Goal: Communication & Community: Answer question/provide support

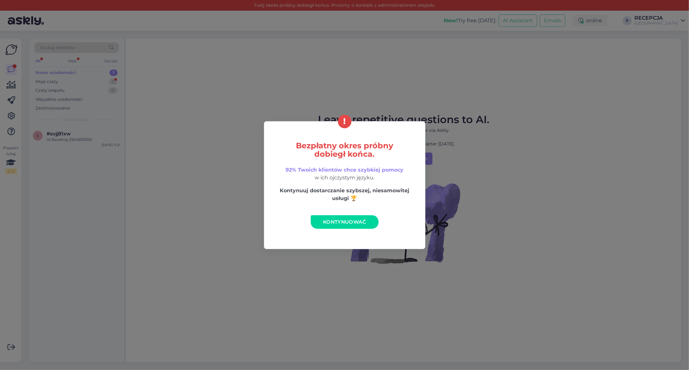
click at [334, 219] on span "Kontynuować" at bounding box center [344, 222] width 43 height 6
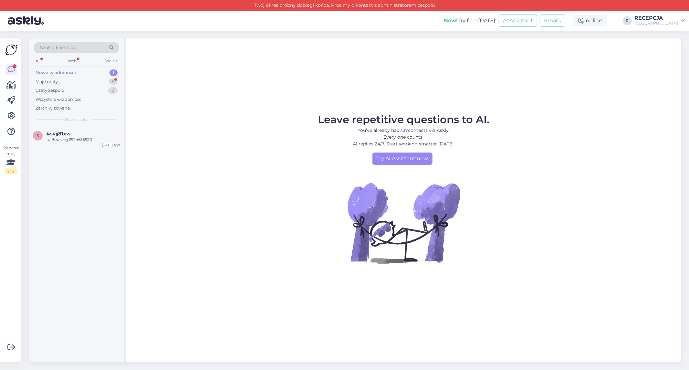
click at [69, 72] on div "Nowe wiadomości" at bounding box center [56, 72] width 40 height 6
click at [74, 137] on div "Id Booking 2924635920" at bounding box center [84, 140] width 74 height 6
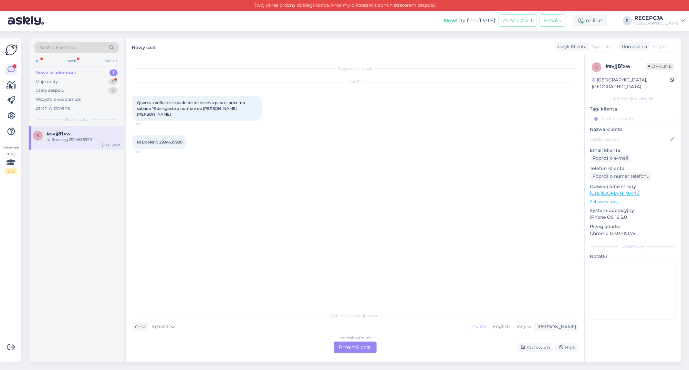
click at [170, 140] on span "Id Booking 2924635920" at bounding box center [160, 142] width 46 height 5
copy div "2924635920 11:21"
click at [173, 109] on span "Querría verificar el estado de mi reserva para el próximo sábado 16 de agosto a…" at bounding box center [191, 108] width 109 height 16
click at [360, 347] on div "Spanish to Polish Przejmij czat" at bounding box center [355, 347] width 43 height 12
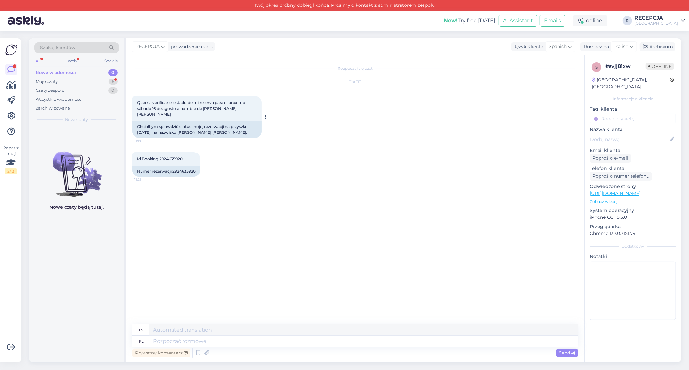
drag, startPoint x: 213, startPoint y: 127, endPoint x: 241, endPoint y: 127, distance: 28.4
click at [240, 127] on div "Chciałbym sprawdzić status mojej rezerwacji na przyszłą [DATE], na nazwisko [PE…" at bounding box center [196, 129] width 129 height 17
click at [242, 127] on div "Chciałbym sprawdzić status mojej rezerwacji na przyszłą [DATE], na nazwisko [PE…" at bounding box center [196, 129] width 129 height 17
click at [223, 126] on div "Chciałbym sprawdzić status mojej rezerwacji na przyszłą [DATE], na nazwisko [PE…" at bounding box center [196, 129] width 129 height 17
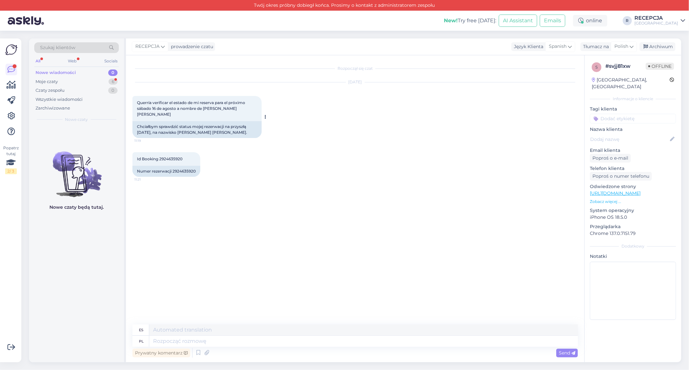
click at [223, 126] on div "Chciałbym sprawdzić status mojej rezerwacji na przyszłą [DATE], na nazwisko [PE…" at bounding box center [196, 129] width 129 height 17
copy div "[PERSON_NAME]"
click at [298, 145] on div "Id Booking 2924635920 11:21 Numer rezerwacji 2924635920" at bounding box center [355, 164] width 446 height 39
click at [73, 69] on div "Nowe wiadomości" at bounding box center [56, 72] width 40 height 6
click at [70, 94] on div "Czaty zespołu 0" at bounding box center [76, 90] width 85 height 9
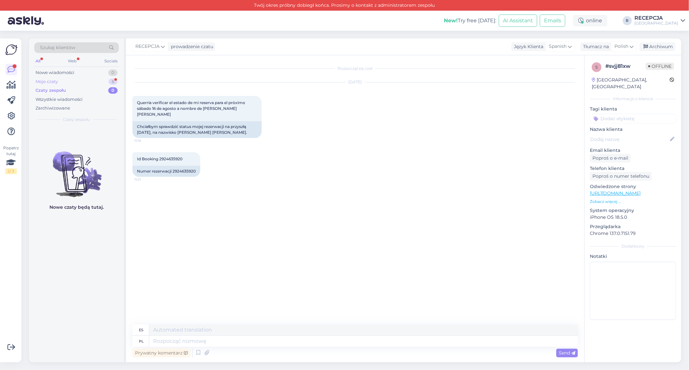
click at [70, 82] on div "Moje czaty 6" at bounding box center [76, 81] width 85 height 9
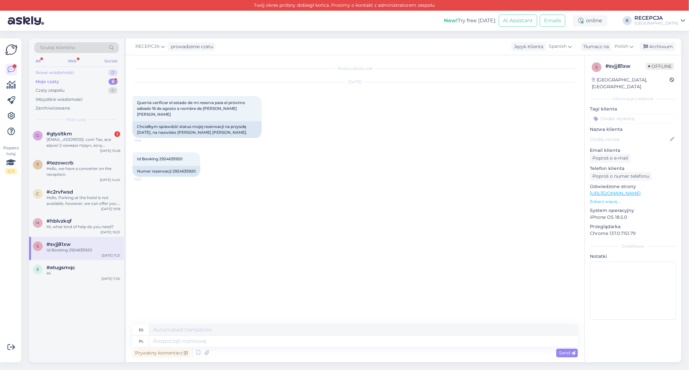
click at [69, 73] on div "Nowe wiadomości" at bounding box center [55, 72] width 39 height 6
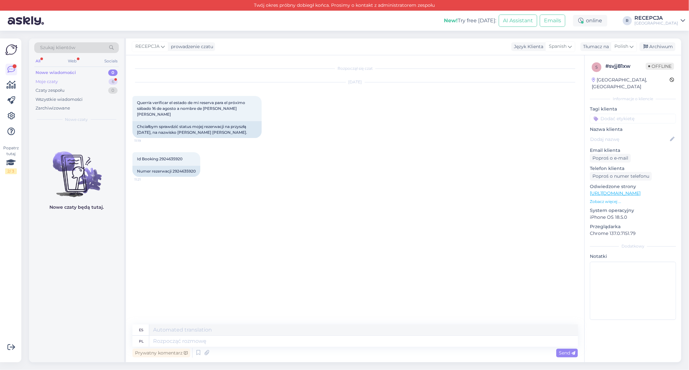
click at [68, 78] on div "Moje czaty 6" at bounding box center [76, 81] width 85 height 9
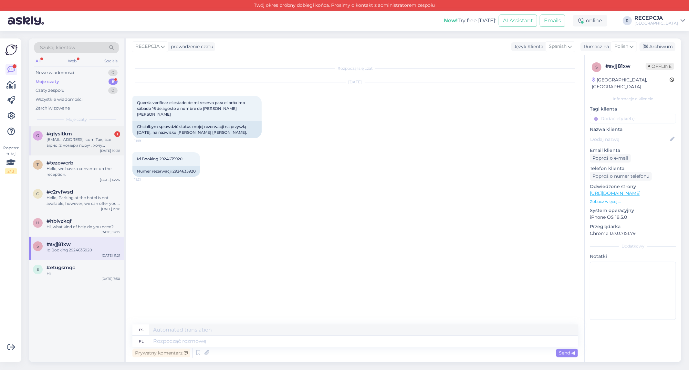
drag, startPoint x: 71, startPoint y: 137, endPoint x: 73, endPoint y: 142, distance: 5.0
click at [71, 137] on div "[EMAIL_ADDRESS]. com Так, все вірно! 2 номери поруч, хочу просторі світлі номер…" at bounding box center [84, 143] width 74 height 12
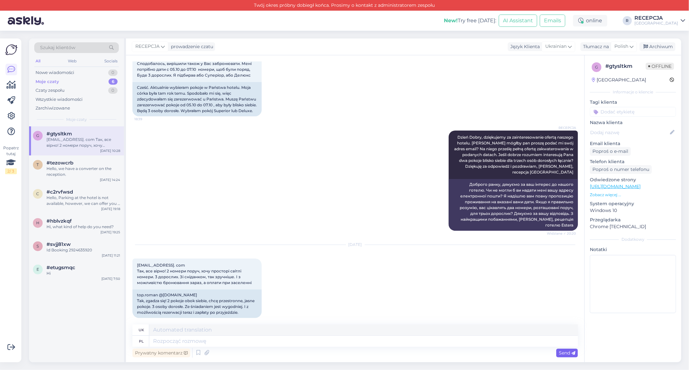
click at [571, 351] on span "Send" at bounding box center [567, 353] width 16 height 6
click at [479, 341] on textarea at bounding box center [363, 341] width 429 height 11
type textarea "Dzień"
type textarea "День"
type textarea "Dzień dobr"
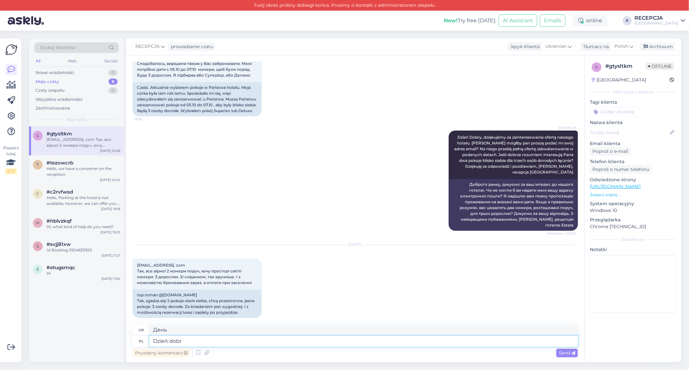
type textarea "Доброго ранку"
type textarea "Dzień dobry,"
type textarea "Доброго ранку,"
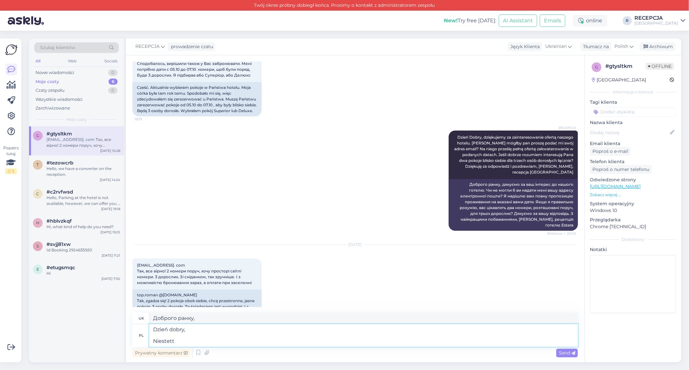
type textarea "Dzień dobry, Niestett"
type textarea "Доброго ранку, Ністетт"
type textarea "Dzień dobry, Niestety n"
type textarea "Доброго ранку, На жаль"
type textarea "Dzień dobry, Niestety ni"
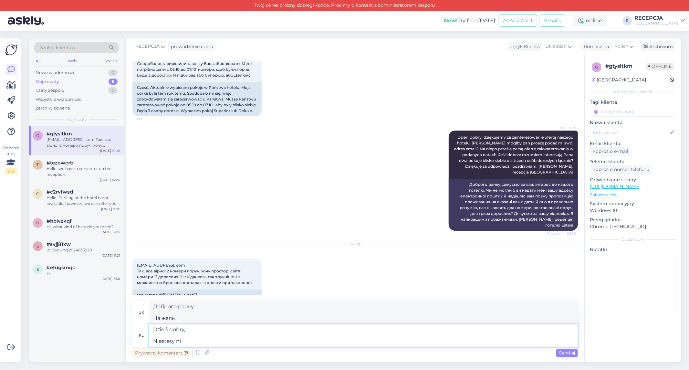
type textarea "Доброго ранку, На жаль, ні"
type textarea "Dzień dobry, Niestety nie ma moż"
type textarea "Доброго ранку, На жаль, немає"
type textarea "Dzień dobry, Niestety nie ma możliwości op"
type textarea "Доброго ранку, На жаль, це неможливо"
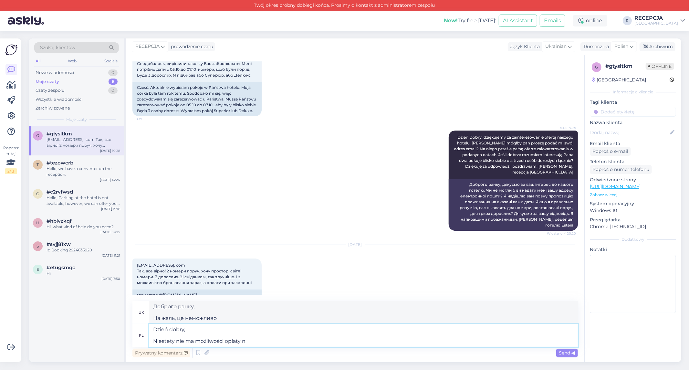
type textarea "Dzień dobry, Niestety nie ma możliwości opłaty na"
type textarea "Доброго ранку, На жаль, немає можливості сплатити"
type textarea "Dzień dobry, Niestety nie ma możliwości opłaty na mi"
type textarea "Доброго ранку, На жаль, оплатити неможливо"
type textarea "Dzień dobry, Niestety nie ma możliwości opłaty na miejscu"
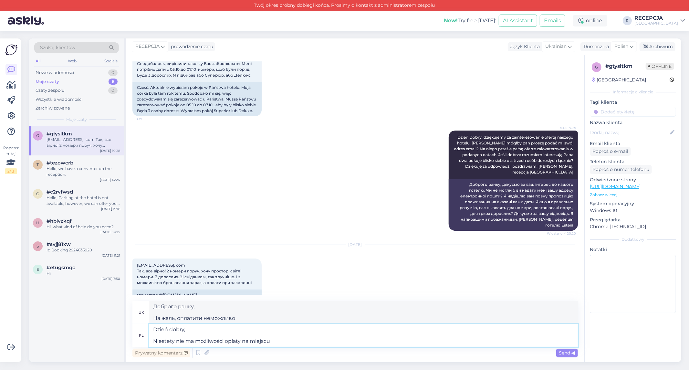
type textarea "Доброго ранку, На жаль, оплатити на місці неможливо"
type textarea "Dzień dobry, Niestety nie ma możliwości opłaty na miejscu ."
type textarea "Доброго ранку, На жаль, оплатити на місці неможливо."
type textarea "Dzień dobry, Niestety nie ma możliwości opłaty na miejscu"
type textarea "Доброго ранку, На жаль, оплатити на місці неможливо"
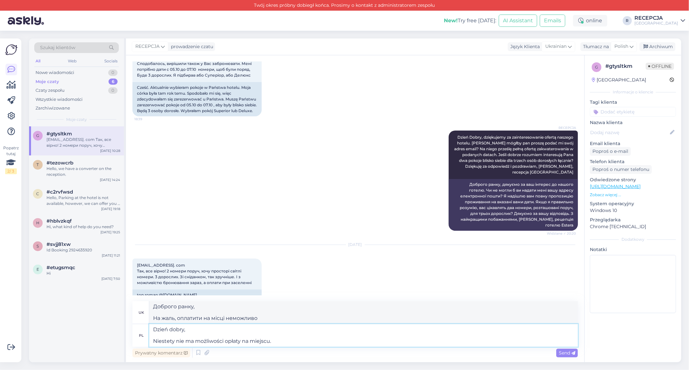
type textarea "Dzień dobry, Niestety nie ma możliwości opłaty na miejscu."
type textarea "Доброго ранку, На жаль, оплатити на місці неможливо."
type textarea "Dzień dobry, Niestety nie ma możliwości opłaty na miejscu. opłatę pobieramy"
type textarea "Доброго ранку, На жаль, оплатити на місці неможливо. Ми стягуємо плату."
type textarea "Dzień dobry, Niestety nie ma możliwości opłaty na miejscu. opłatę pobieramy prz"
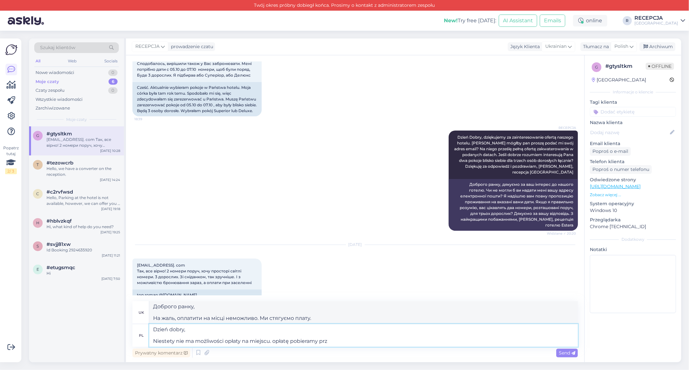
type textarea "Доброго ранку, На жаль, оплатити на місці неможливо. Плата стягується з"
type textarea "Dzień dobry, Niestety nie ma możliwości opłaty na miejscu. opłatę pobieramy"
type textarea "Доброго ранку, На жаль, оплатити на місці неможливо. Ми стягуємо плату."
type textarea "Dzień dobry, Niestety nie ma możliwości opłaty na miejscu. opłatę pobieramy na …"
type textarea "Доброго ранку, На жаль, оплату на місці здійснити неможливо. Ми отримуємо оплат…"
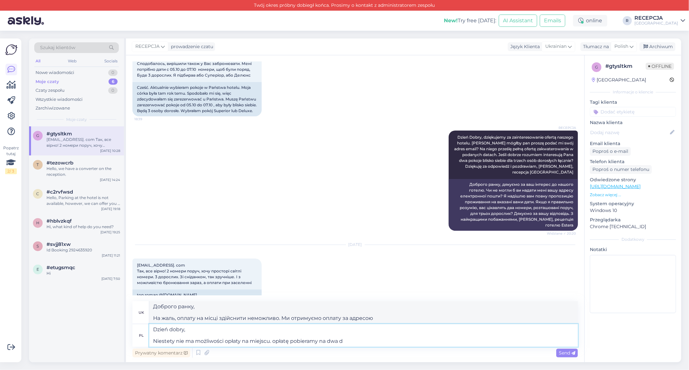
type textarea "Dzień dobry, Niestety nie ma możliwości opłaty na miejscu. opłatę pobieramy na …"
type textarea "Доброго ранку, На жаль, оплатити на місці неможливо. Оплата здійснюється двома …"
type textarea "Dzień dobry, Niestety nie ma możliwości opłaty na miejscu. opłatę pobieramy na …"
type textarea "Доброго ранку, На жаль, оплатити на місці неможливо. Ми стягуємо платіж за два …"
type textarea "Dzień dobry, Niestety nie ma możliwości opłaty na miejscu. opłatę pobieramy na …"
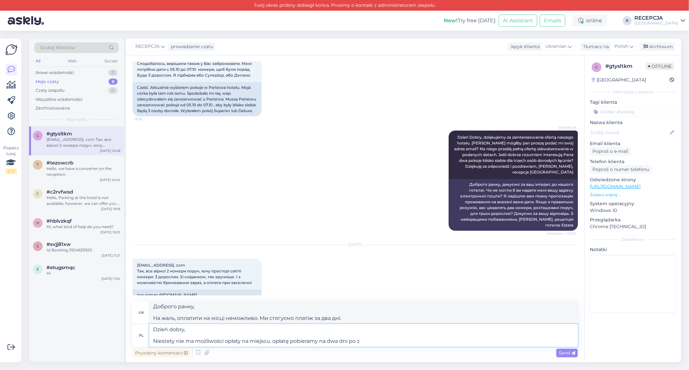
type textarea "Доброго ранку, На жаль, оплатити на місці неможливо. Оплата стягується через дв…"
type textarea "Dzień dobry, Niestety nie ma możliwości opłaty na miejscu. opłatę pobieramy na …"
type textarea "Доброго ранку, На жаль, оплатити на місці неможливо. Оплата стягується через дв…"
type textarea "Dzień dobry, Niestety nie ma możliwości opłaty na miejscu. opłatę pobieramy na …"
type textarea "Доброго ранку, На жаль, оплатити на місці неможливо. Ми стягуємо платіж через д…"
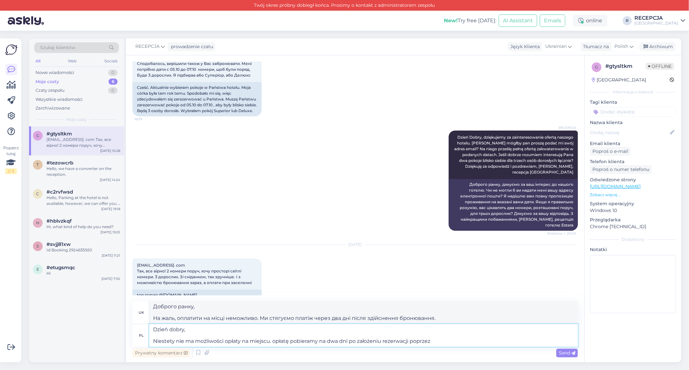
type textarea "Dzień dobry, Niestety nie ma możliwości opłaty na miejscu. opłatę pobieramy na …"
type textarea "Доброго ранку, На жаль, оплатити на місці неможливо. Оплата стягується через дв…"
type textarea "Dzień dobry, Niestety nie ma możliwości opłaty na miejscu. opłatę pobieramy na …"
type textarea "Доброго ранку, На жаль, оплатити на місці неможливо. Ми стягуємо платіж через д…"
type textarea "Dzień dobry, Niestety nie ma możliwości opłaty na miejscu. opłatę pobieramy na …"
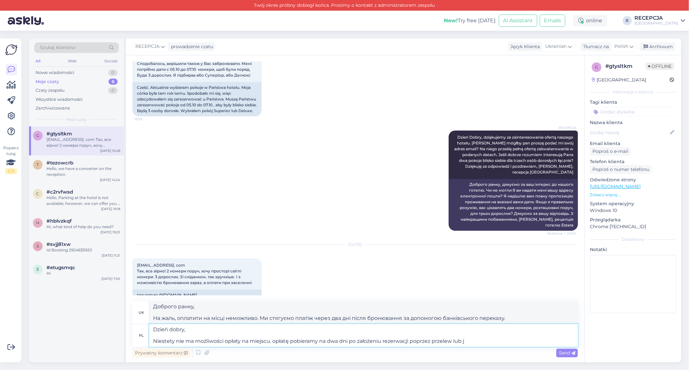
type textarea "Доброго ранку, На жаль, оплатити на місці неможливо. Оплата стягується через дв…"
type textarea "Dzień dobry, Niestety nie ma możliwości opłaty na miejscu. opłatę pobieramy na …"
type textarea "Доброго ранку, На жаль, оплатити на місці неможливо. Ми стягуємо платіж через д…"
type textarea "Dzień dobry, Niestety nie ma możliwości opłaty na miejscu. opłatę pobieramy na …"
type textarea "Доброго ранку, На жаль, оплатити на місці неможливо. Оплата стягується через дв…"
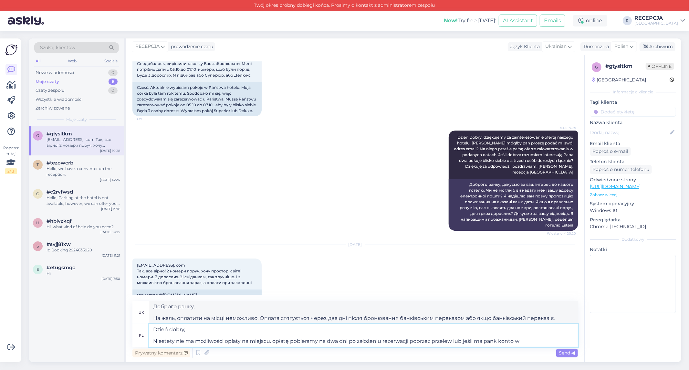
type textarea "Dzień dobry, Niestety nie ma możliwości opłaty na miejscu. opłatę pobieramy na …"
type textarea "Доброго ранку, На жаль, оплатити на місці неможливо. Ми стягуємо платіж через д…"
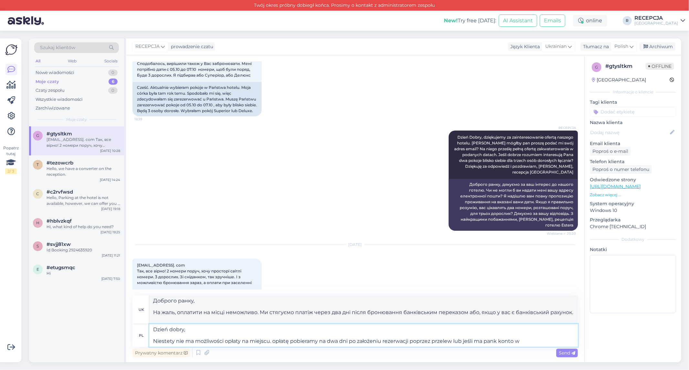
type textarea "Dzień dobry, Niestety nie ma możliwości opłaty na miejscu. opłatę pobieramy na …"
type textarea "Доброго ранку, На жаль, оплатити на місці неможливо. Оплата стягується через дв…"
type textarea "Dzień dobry, Niestety nie ma możliwości opłaty na miejscu. opłatę pobieramy na …"
type textarea "Доброго ранку, На жаль, оплатити на місці неможливо. Ми стягуємо платіж через д…"
type textarea "Dzień dobry, Niestety nie ma możliwości opłaty na miejscu. opłatę pobieramy na …"
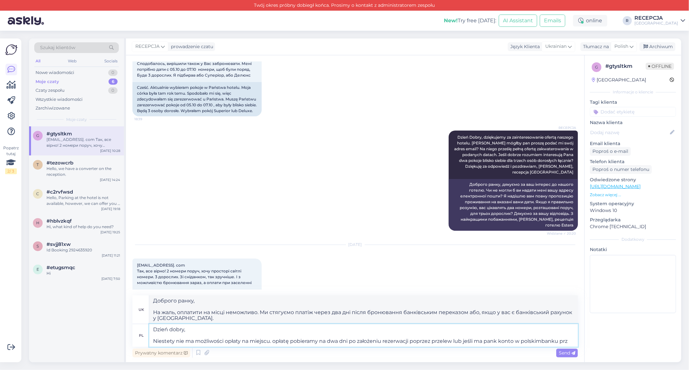
type textarea "Доброго ранку, На жаль, оплатити на місці неможливо. Ми стягуємо платіж через д…"
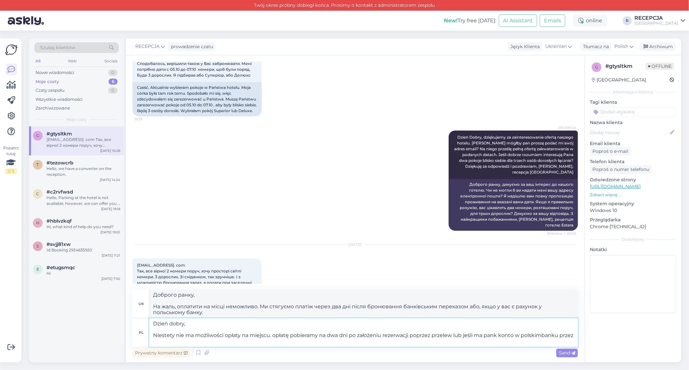
type textarea "Dzień dobry, Niestety nie ma możliwości opłaty na miejscu. opłatę pobieramy na …"
type textarea "Доброго ранку, На жаль, оплатити на місці неможливо. Оплата стягується через дв…"
type textarea "Dzień dobry, Niestety nie ma możliwości opłaty na miejscu. opłatę pobieramy na …"
type textarea "Доброго ранку, На жаль, оплатити на місці неможливо. Ми стягуємо платіж через д…"
click at [194, 341] on textarea "Dzień dobry, Niestety nie ma możliwości opłaty na miejscu. opłatę pobieramy na …" at bounding box center [363, 332] width 429 height 28
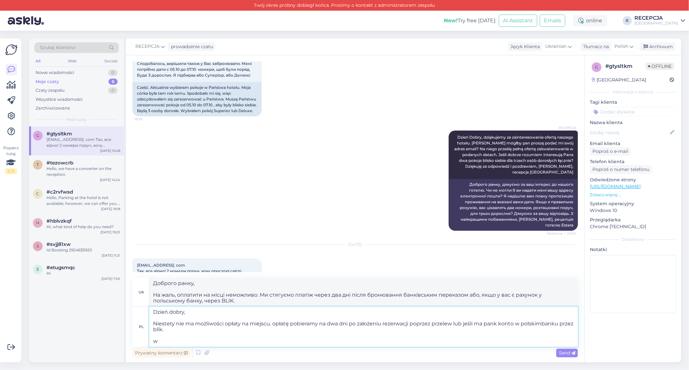
type textarea "Dzień dobry, Niestety nie ma możliwości opłaty na miejscu. opłatę pobieramy na …"
type textarea "Доброго ранку, На жаль, оплатити на місці неможливо. Оплата стягується через дв…"
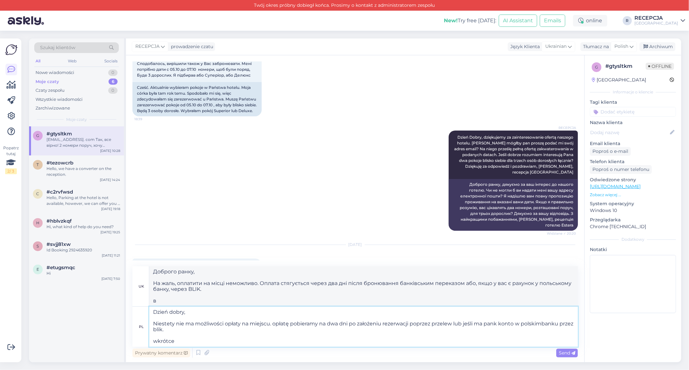
type textarea "Dzień dobry, Niestety nie ma możliwości opłaty na miejscu. opłatę pobieramy na …"
type textarea "Доброго ранку, На жаль, оплатити на місці неможливо. Ми стягуємо платіж через д…"
type textarea "Dzień dobry, Niestety nie ma możliwości opłaty na miejscu. opłatę pobieramy na …"
type textarea "Доброго ранку, На жаль, оплатити на місці неможливо. Ми стягуємо платіж через д…"
type textarea "Dzień dobry, Niestety nie ma możliwości opłaty na miejscu. opłatę pobieramy na …"
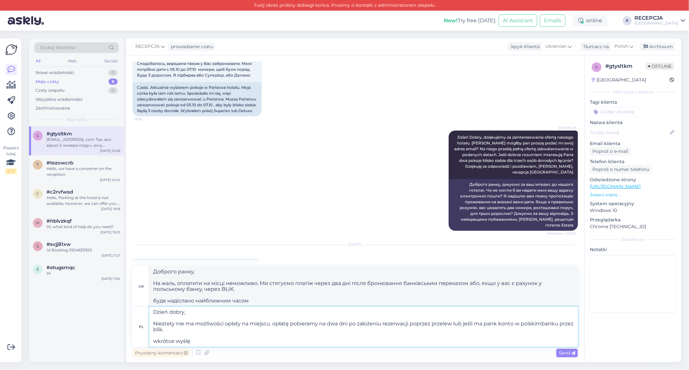
type textarea "Доброго ранку, На жаль, оплатити на місці неможливо. Ми стягуємо платіж через д…"
type textarea "Dzień dobry, Niestety nie ma możliwości opłaty na miejscu. opłatę pobieramy na …"
type textarea "Доброго ранку, На жаль, оплатити на місці неможливо. Ми стягуємо платіж через д…"
type textarea "Dzień dobry, Niestety nie ma możliwości opłaty na miejscu. opłatę pobieramy na …"
type textarea "Доброго ранку, На жаль, оплатити на місці неможливо. Оплата стягується через дв…"
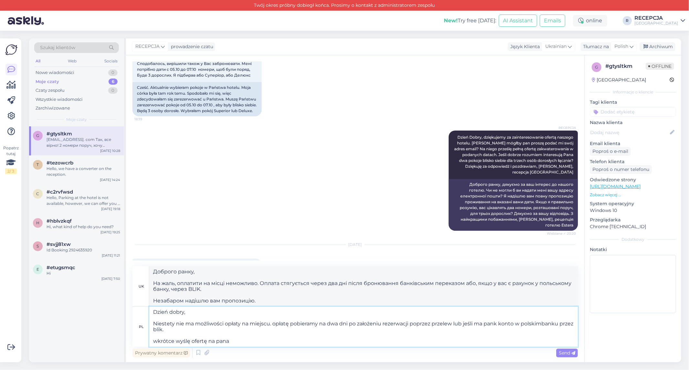
type textarea "Dzień dobry, Niestety nie ma możliwości opłaty na miejscu. opłatę pobieramy na …"
type textarea "Доброго ранку, На жаль, оплатити на місці неможливо. Ми стягуємо платіж через д…"
type textarea "Dzień dobry, Niestety nie ma możliwości opłaty na miejscu. opłatę pobieramy na …"
type textarea "Доброго ранку, На жаль, оплата на місці неможлива. Ми стягуємо оплату через два…"
type textarea "Dzień dobry, Niestety nie ma możliwości opłaty na miejscu. opłatę pobieramy na …"
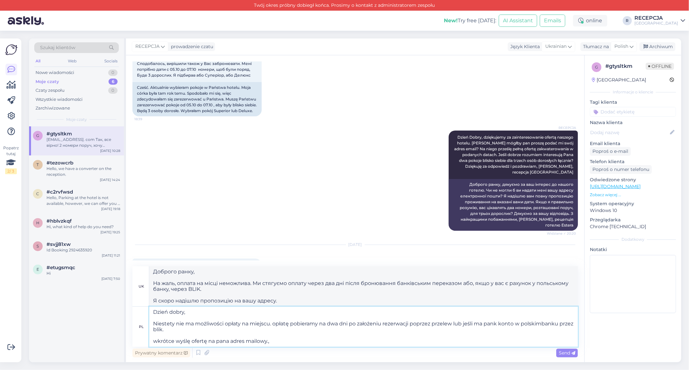
type textarea "Доброго ранку, На жаль, оплата на місці неможлива. Ми стягуємо оплату через два…"
type textarea "Dzień dobry, Niestety nie ma możliwości opłaty na miejscu. opłatę pobieramy na …"
type textarea "Доброго ранку, На жаль, оплата на місці неможлива. Ми стягуємо оплату через два…"
type textarea "Dzień dobry, Niestety nie ma możliwości opłaty na miejscu. opłatę pobieramy na …"
type textarea "Доброго ранку, На жаль, оплата на місці неможлива. Ми стягуємо оплату через два…"
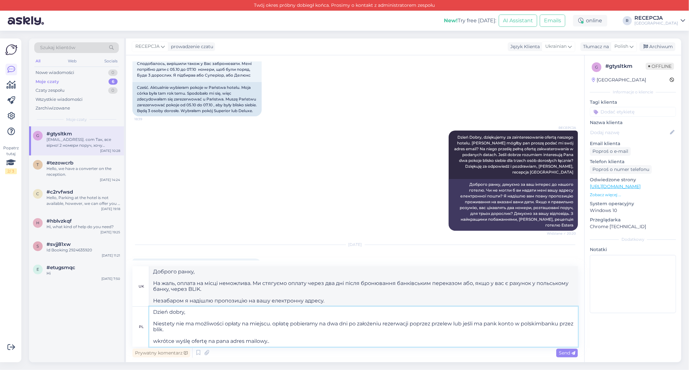
type textarea "Dzień dobry, Niestety nie ma możliwości opłaty na miejscu. opłatę pobieramy na …"
type textarea "Доброго ранку, На жаль, оплата на місці неможлива. Ми стягуємо оплату через два…"
type textarea "Dzień dobry, Niestety nie ma możliwości opłaty na miejscu. opłatę pobieramy na …"
type textarea "Доброго ранку, На жаль, оплата на місці неможлива. Ми стягуємо оплату через два…"
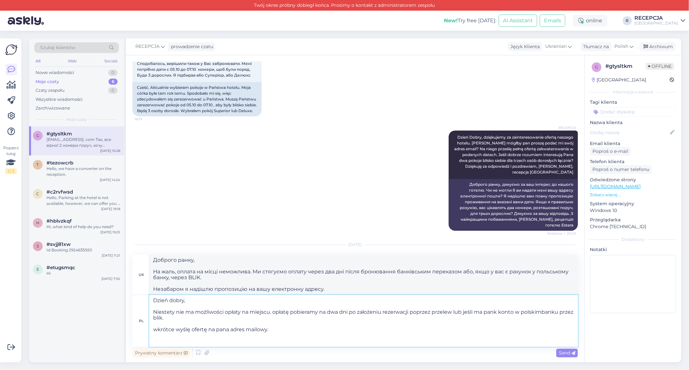
type textarea "Dzień dobry, Niestety nie ma możliwości opłaty na miejscu. opłatę pobieramy na …"
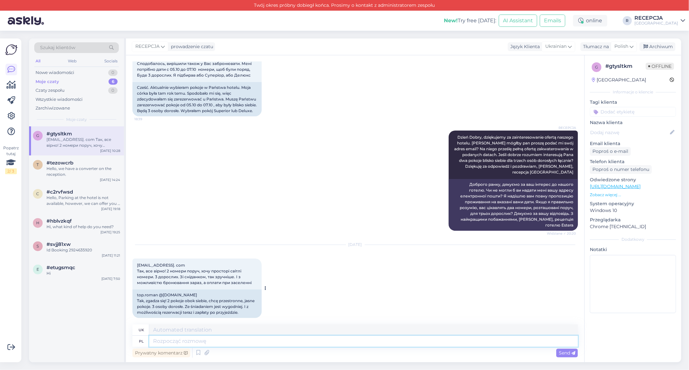
paste textarea "Dzień dobry, Niestety nie ma możliwości dokonania płatności na miejscu. Opłatę …"
type textarea "Dzień dobry, Niestety nie ma możliwości dokonania płatności na miejscu. Opłatę …"
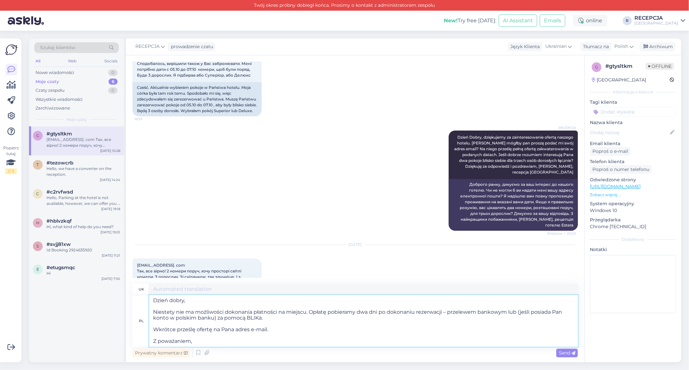
type textarea "Доброго ранку, На жаль, оплатити на місці неможливо. Ми стягуємо оплату через д…"
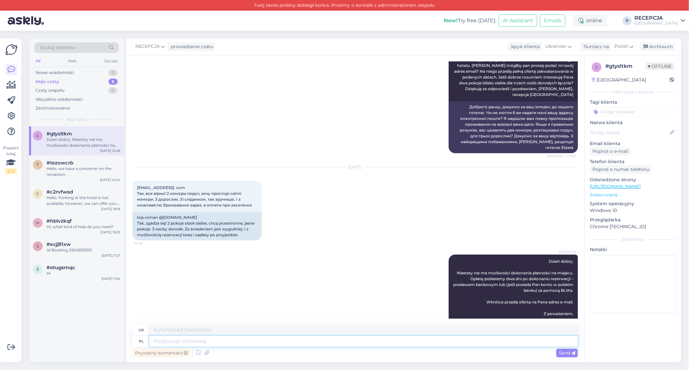
scroll to position [200, 0]
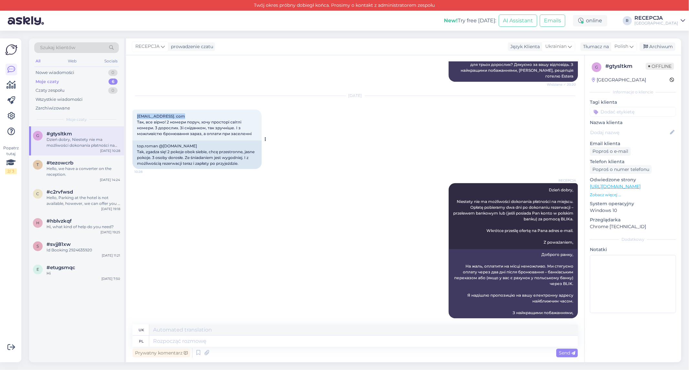
drag, startPoint x: 184, startPoint y: 108, endPoint x: 136, endPoint y: 111, distance: 47.3
click at [136, 111] on div "[EMAIL_ADDRESS]. com Так, все вірно! 2 номери поруч, хочу просторі світлі номер…" at bounding box center [196, 125] width 129 height 31
copy span "[EMAIL_ADDRESS]. com"
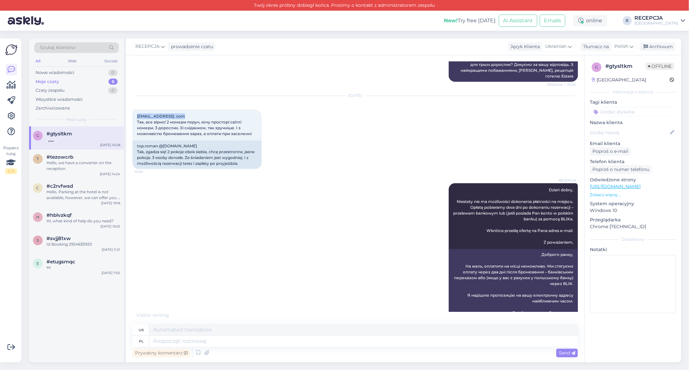
scroll to position [285, 0]
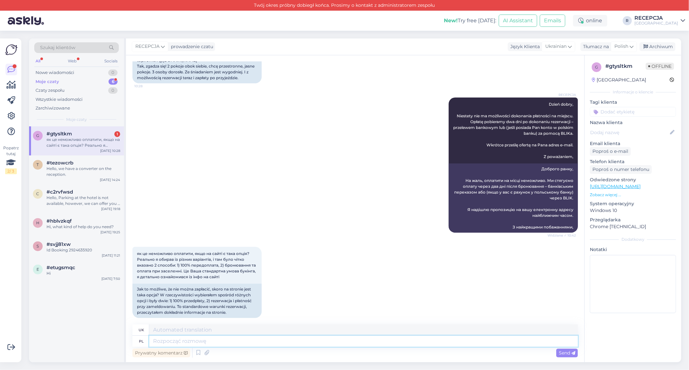
click at [225, 342] on textarea at bounding box center [363, 341] width 429 height 11
type textarea "W p"
type textarea "У"
type textarea "W przypadku z"
type textarea "У випадку"
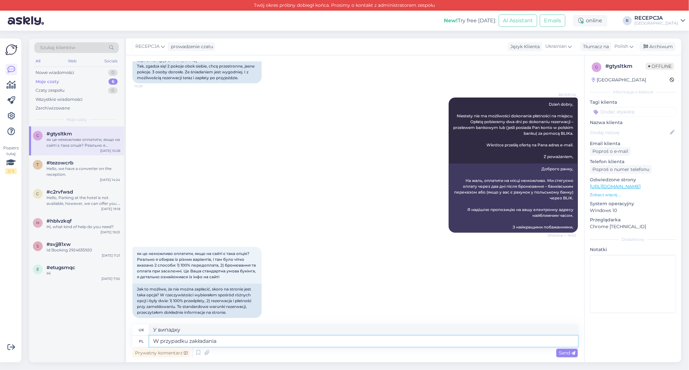
type textarea "W przypadku zakładania"
type textarea "У разі встановлення"
type textarea "W przypadku zakładania rezerwacji"
type textarea "Під час бронювання"
type textarea "W przypadku zakładania rezerwacji przez"
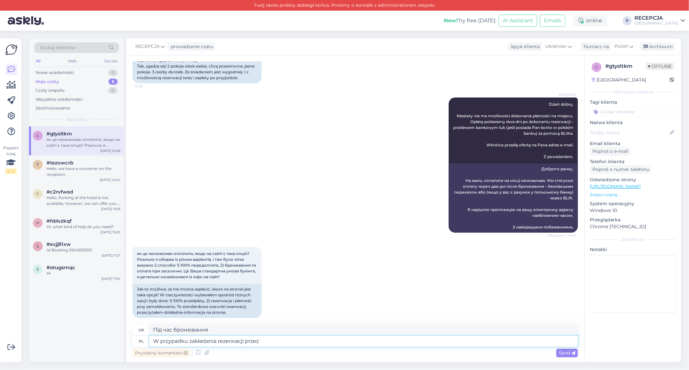
type textarea "У разі бронювання через"
type textarea "W przypadku zakładania rezerwacji przez recepcję"
type textarea "При бронюванні через стійку реєстрації"
type textarea "W przypadku zakładania rezerwacji przez recepcję przedpłata za"
type textarea "У разі бронювання через стійку реєстрації потрібна передоплата."
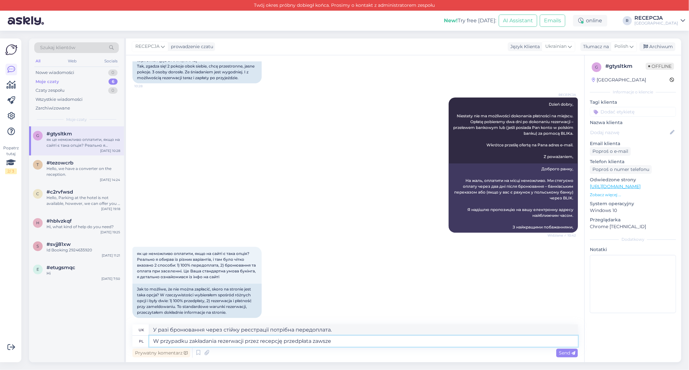
type textarea "W przypadku zakładania rezerwacji przez recepcję przedpłata zawsze"
type textarea "Під час бронювання через стійку реєстрації завжди потрібна передоплата."
type textarea "W przypadku zakładania rezerwacji przez recepcję przedpłata zawsze jest wymagana"
type textarea "При бронюванні через рецепцію завжди потрібна передоплата."
type textarea "W przypadku zakładania rezerwacji przez recepcję przedpłata zawsze jest wymagan…"
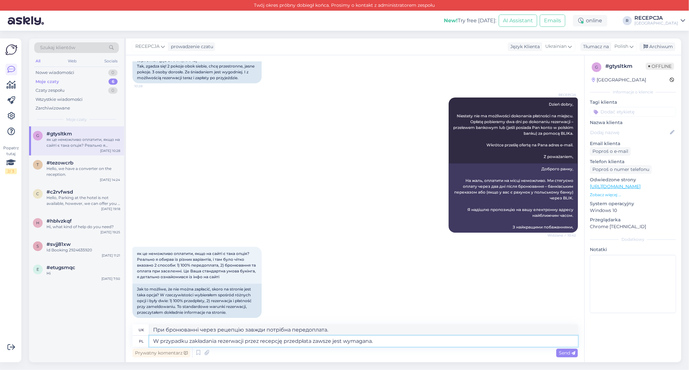
type textarea "Під час бронювання через рецепцію завжди потрібна передоплата."
type textarea "W przypadku zakładania rezerwacji przez recepcję przedpłata zawsze jest wymagan…"
type textarea "Під час бронювання через стійку реєстрації завжди потрібна передоплата. Якщо"
type textarea "W przypadku zakładania rezerwacji przez recepcję przedpłata zawsze jest wymagan…"
type textarea "Під час бронювання через стійку реєстрації завжди потрібна передоплата."
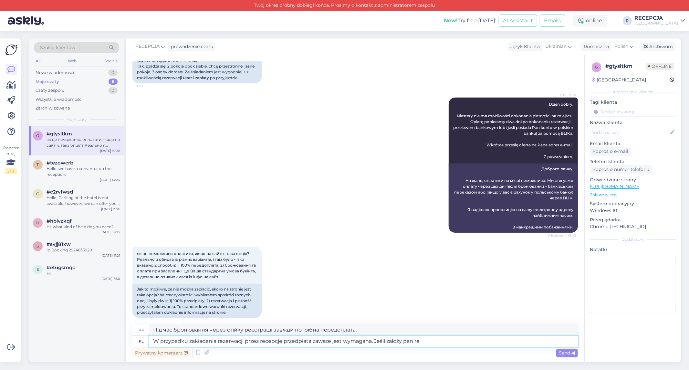
type textarea "W przypadku zakładania rezerwacji przez recepcję przedpłata zawsze jest wymagan…"
type textarea "Під час бронювання через стійку реєстрації завжди потрібна передоплата. Якщо ви…"
type textarea "W przypadku zakładania rezerwacji przez recepcję przedpłata zawsze jest wymagan…"
type textarea "Під час бронювання через рецепцію завжди потрібна передоплата. Якщо ви бронюєте…"
type textarea "W przypadku zakładania rezerwacji przez recepcję przedpłata zawsze jest wymagan…"
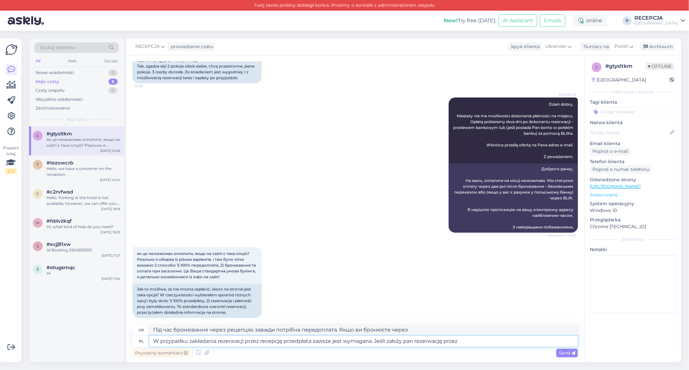
type textarea "Під час бронювання через стійку реєстрації завжди потрібна передоплата. Якщо ви…"
type textarea "W przypadku zakładania rezerwacji przez recepcję przedpłata zawsze jest wymagan…"
type textarea "Під час бронювання через рецепцію завжди потрібна передоплата. Якщо ви бронюєте…"
type textarea "W przypadku zakładania rezerwacji przez recepcję przedpłata zawsze jest wymagan…"
type textarea "Під час бронювання через рецепцію завжди потрібна передоплата. Якщо ви бронюєте…"
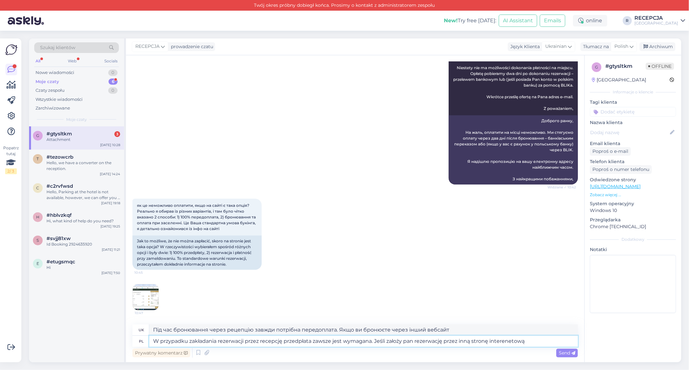
scroll to position [405, 0]
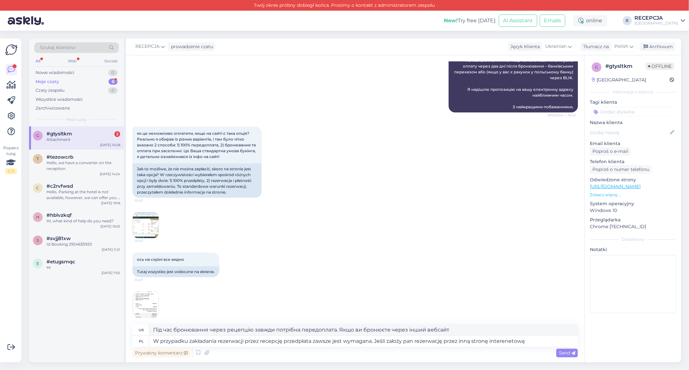
click at [142, 220] on img at bounding box center [146, 225] width 26 height 26
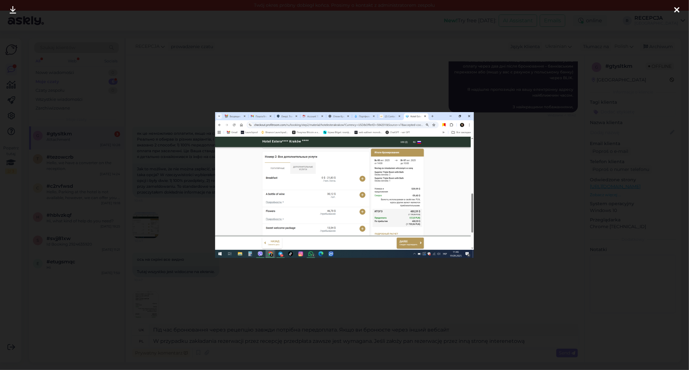
click at [495, 142] on div at bounding box center [344, 185] width 689 height 370
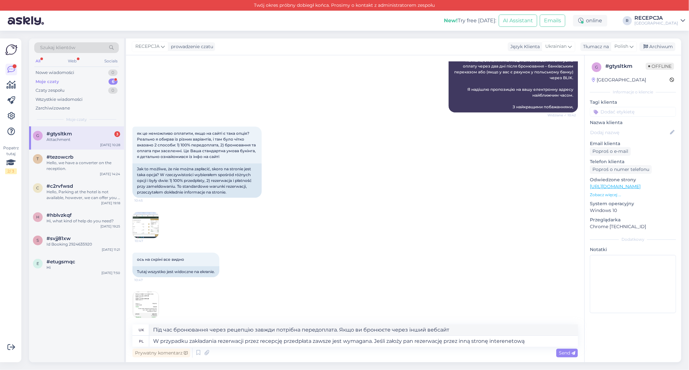
click at [328, 120] on div "як це неможливо оплатити, якщо на сайті є така опція? Реально я обирав із різни…" at bounding box center [355, 162] width 446 height 85
click at [409, 141] on div "як це неможливо оплатити, якщо на сайті є така опція? Реально я обирав із різни…" at bounding box center [355, 162] width 446 height 85
click at [373, 160] on div "як це неможливо оплатити, якщо на сайті є така опція? Реально я обирав із різни…" at bounding box center [355, 162] width 446 height 85
click at [153, 216] on img at bounding box center [146, 225] width 26 height 26
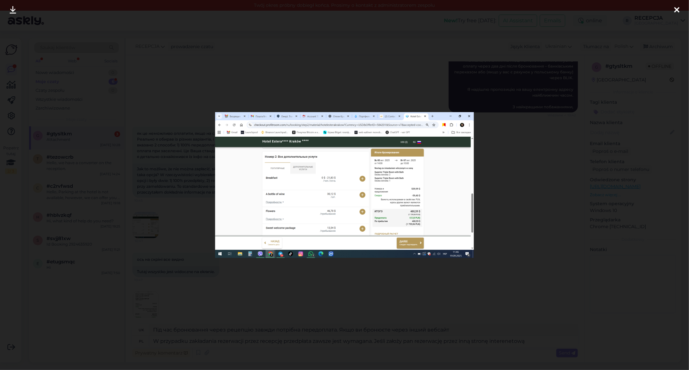
click at [510, 140] on div at bounding box center [344, 185] width 689 height 370
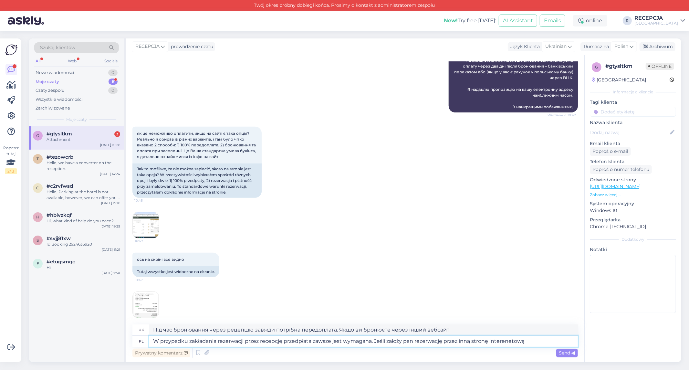
click at [529, 342] on textarea "W przypadku zakładania rezerwacji przez recepcję przedpłata zawsze jest wymagan…" at bounding box center [363, 341] width 429 height 11
type textarea "W przypadku zakładania rezerwacji przez recepcję przedpłata zawsze jest wymagan…"
type textarea "Під час бронювання через стійку реєстрації завжди потрібна передоплата. Якщо ви…"
type textarea "W przypadku zakładania rezerwacji przez recepcję przedpłata zawsze jest wymagan…"
type textarea "Під час бронювання через рецепцію завжди потрібна передоплата. Якщо ви бронюєте…"
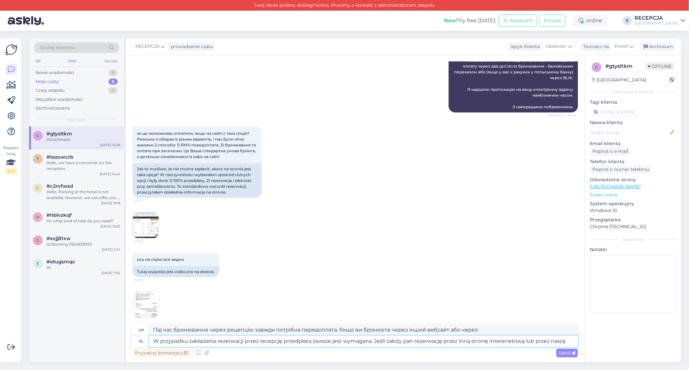
type textarea "W przypadku zakładania rezerwacji przez recepcję przedpłata zawsze jest wymagan…"
type textarea "Під час бронювання через рецепцію завжди потрібна передоплата. Якщо ви бронюєте…"
click at [569, 341] on textarea "W przypadku zakładania rezerwacji przez recepcję przedpłata zawsze jest wymagan…" at bounding box center [363, 341] width 429 height 11
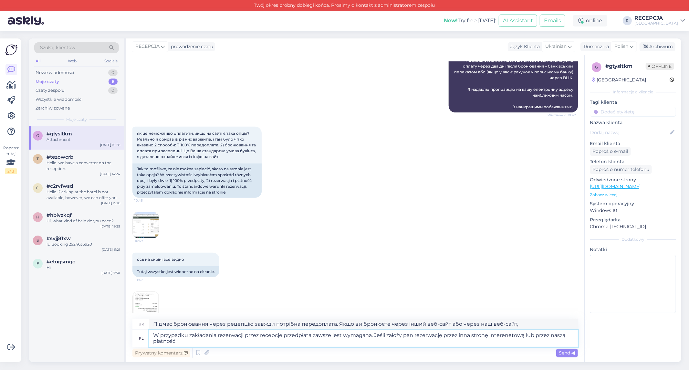
type textarea "W przypadku zakładania rezerwacji przez recepcję przedpłata zawsze jest wymagan…"
type textarea "Під час бронювання через рецепцію завжди потрібна передоплата. Якщо ви бронюєте…"
type textarea "W przypadku zakładania rezerwacji przez recepcję przedpłata zawsze jest wymagan…"
type textarea "Під час бронювання через рецепцію завжди потрібна передоплата. Якщо ви здійснює…"
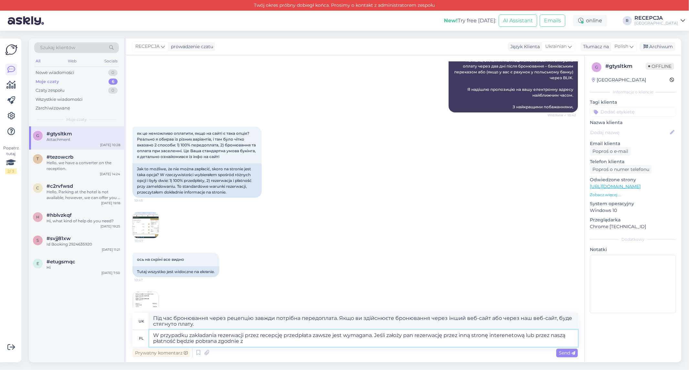
type textarea "W przypadku zakładania rezerwacji przez recepcję przedpłata zawsze jest wymagan…"
type textarea "Під час бронювання через рецепцію завжди потрібна передоплата. Якщо ви здійснює…"
type textarea "W przypadku zakładania rezerwacji przez recepcję przedpłata zawsze jest wymagan…"
type textarea "Під час бронювання через рецепцію завжди потрібна передоплата. Якщо ви здійснює…"
type textarea "W przypadku zakładania rezerwacji przez recepcję przedpłata zawsze jest wymagan…"
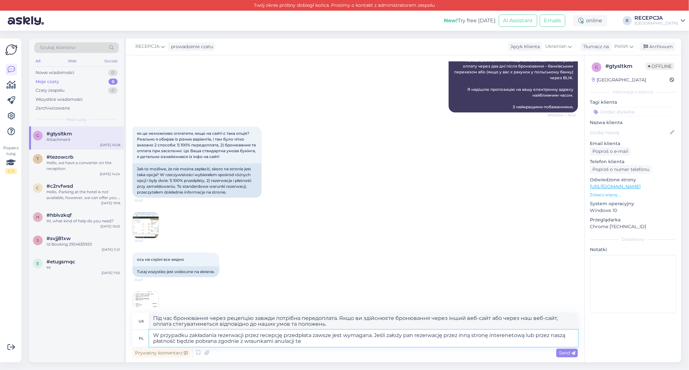
type textarea "Під час бронювання через рецепцію завжди потрібна передоплата. Якщо ви здійснює…"
type textarea "W przypadku zakładania rezerwacji przez recepcję przedpłata zawsze jest wymagan…"
type textarea "Під час бронювання через рецепцію завжди потрібна передоплата. Якщо ви здійснює…"
type textarea "W przypadku zakładania rezerwacji przez recepcję przedpłata zawsze jest wymagan…"
type textarea "Під час бронювання через рецепцію завжди потрібна передоплата. Якщо ви здійснює…"
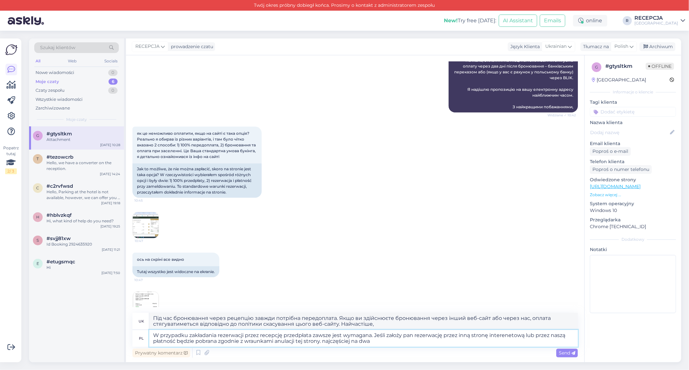
type textarea "W przypadku zakładania rezerwacji przez recepcję przedpłata zawsze jest wymagan…"
type textarea "Під час бронювання через рецепцію завжди потрібна передоплата. Якщо ви здійснює…"
type textarea "W przypadku zakładania rezerwacji przez recepcję przedpłata zawsze jest wymagan…"
type textarea "Під час бронювання через рецепцію завжди потрібна передоплата. Якщо ви здійснює…"
type textarea "W przypadku zakładania rezerwacji przez recepcję przedpłata zawsze jest wymagan…"
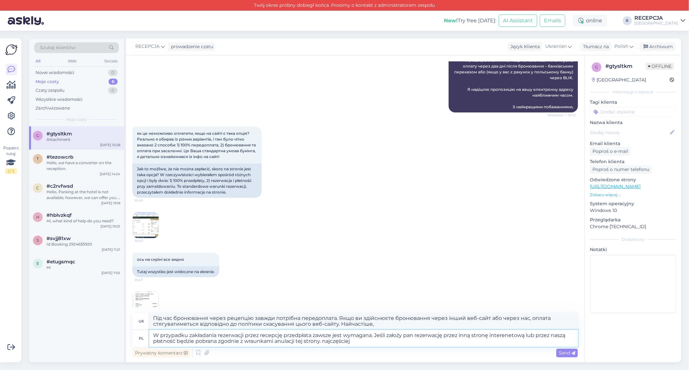
type textarea "Під час бронювання через рецепцію завжди потрібна передоплата. Якщо ви здійснює…"
type textarea "W przypadku zakładania rezerwacji przez recepcję przedpłata zawsze jest wymagan…"
type textarea "Під час бронювання через рецепцію завжди потрібна передоплата. Якщо ви здійснює…"
type textarea "W przypadku zakładania rezerwacji przez recepcję przedpłata zawsze jest wymagan…"
type textarea "Під час бронювання через рецепцію завжди потрібна передоплата. Якщо ви здійснює…"
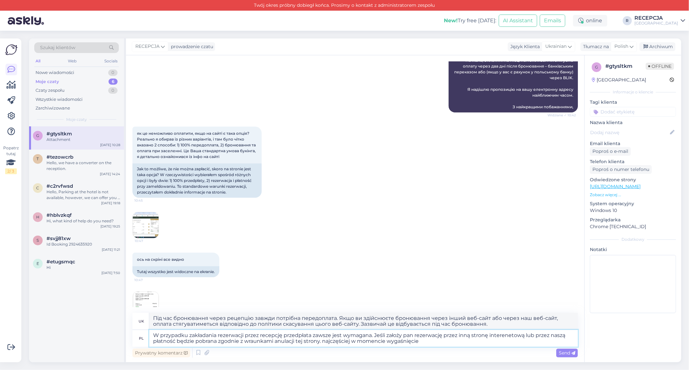
type textarea "W przypadku zakładania rezerwacji przez recepcję przedpłata zawsze jest wymagan…"
type textarea "Під час бронювання через рецепцію завжди потрібна передоплата. Якщо ви здійснює…"
type textarea "W przypadku zakładania rezerwacji przez recepcję przedpłata zawsze jest wymagan…"
type textarea "Під час бронювання через рецепцію завжди потрібна передоплата. Якщо ви здійснює…"
type textarea "W przypadku zakładania rezerwacji przez recepcję przedpłata zawsze jest wymagan…"
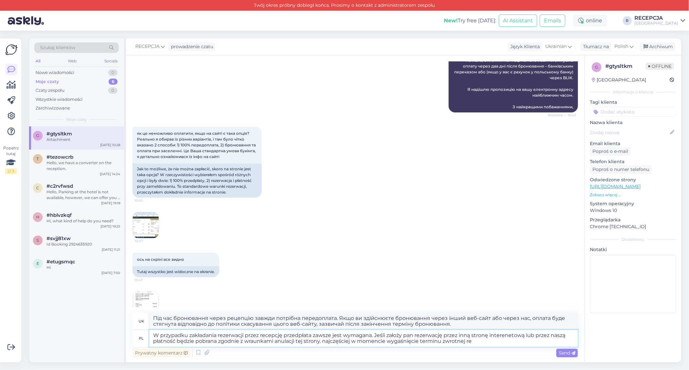
type textarea "Під час бронювання через рецепцію завжди потрібна передоплата. Якщо ви здійснює…"
type textarea "W przypadku zakładania rezerwacji przez recepcję przedpłata zawsze jest wymagan…"
type textarea "Під час бронювання через рецепцію завжди потрібна передоплата. Якщо ви здійснює…"
type textarea "W przypadku zakładania rezerwacji przez recepcję przedpłata zawsze jest wymagan…"
type textarea "Під час бронювання через рецепцію завжди потрібна передоплата. Якщо ви здійснює…"
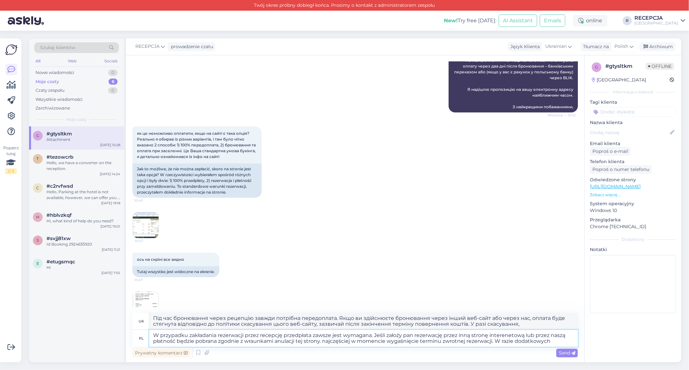
type textarea "W przypadku zakładania rezerwacji przez recepcję przedpłata zawsze jest wymagan…"
type textarea "Під час бронювання через рецепцію завжди потрібна передоплата. Якщо ви здійснює…"
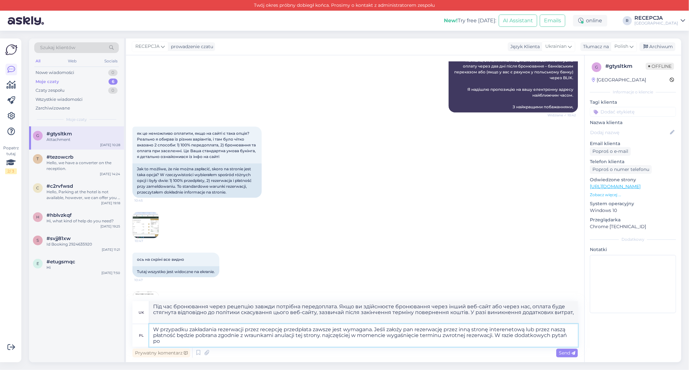
type textarea "W przypadku zakładania rezerwacji przez recepcję przedpłata zawsze jest wymagan…"
type textarea "Під час бронювання через рецепцію завжди потрібна передоплата. Якщо ви здійснює…"
type textarea "W przypadku zakładania rezerwacji przez recepcję przedpłata zawsze jest wymagan…"
type textarea "Під час бронювання через рецепцію завжди потрібна передоплата. Якщо ви здійснює…"
type textarea "W przypadku zakładania rezerwacji przez recepcję przedpłata zawsze jest wymagan…"
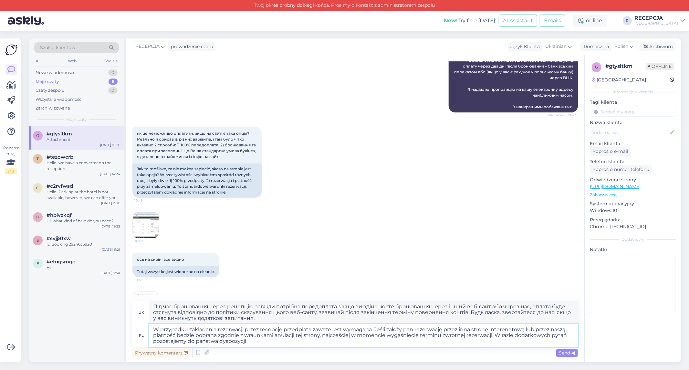
type textarea "Під час бронювання через рецепцію завжди потрібна передоплата. Якщо ви здійснює…"
type textarea "W przypadku zakładania rezerwacji przez recepcję przedpłata zawsze jest wymagan…"
type textarea "Під час бронювання через стійку реєстрації завжди потрібна передоплата. Якщо ви…"
paste textarea "bezpośrednio przez recepcję, przedpłata jest zawsze wymagana. Jeśli rezerwacja …"
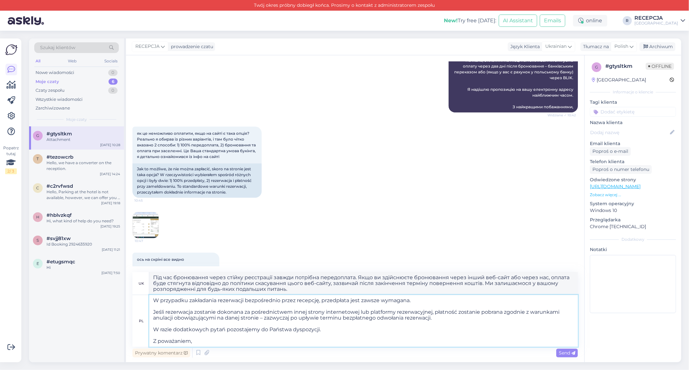
type textarea "W przypadku zakładania rezerwacji bezpośrednio przez recepcję, przedpłata jest …"
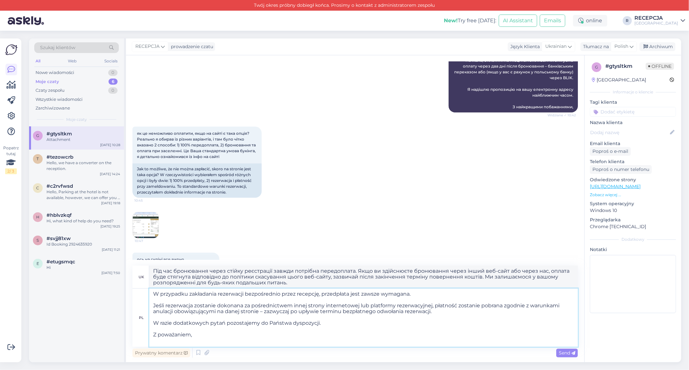
scroll to position [3, 0]
type textarea "Під час бронювання безпосередньо через рецепцію завжди потрібна передоплата. Як…"
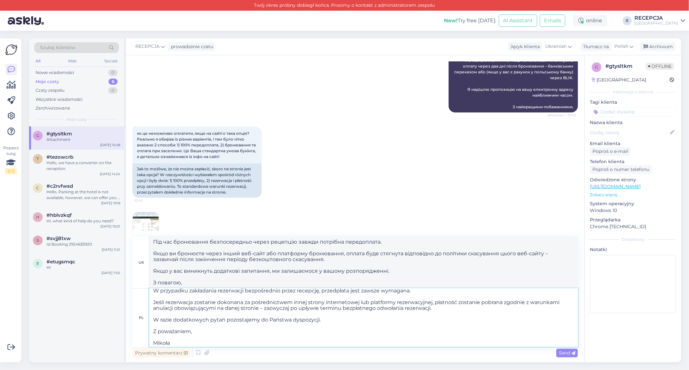
type textarea "W przypadku zakładania rezerwacji bezpośrednio przez recepcję, przedpłata jest …"
type textarea "Під час бронювання безпосередньо через рецепцію завжди потрібна передоплата. Як…"
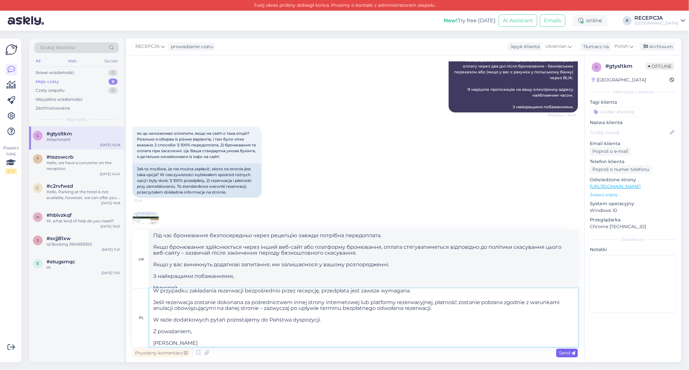
type textarea "W przypadku zakładania rezerwacji bezpośrednio przez recepcję, przedpłata jest …"
click at [569, 350] on div "Send" at bounding box center [567, 353] width 22 height 9
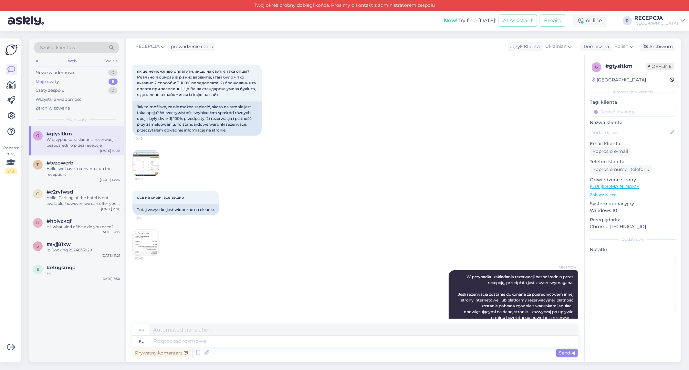
scroll to position [463, 0]
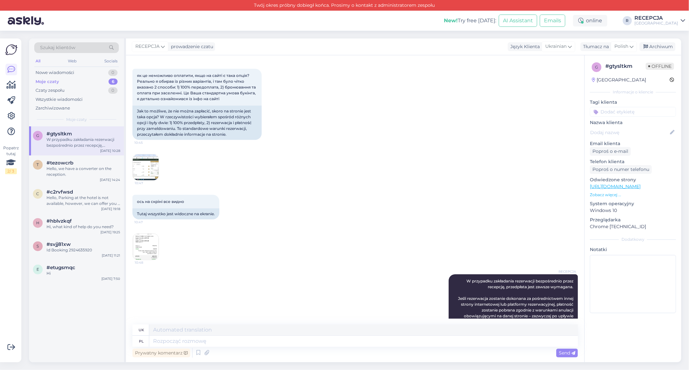
click at [151, 167] on img at bounding box center [146, 167] width 26 height 26
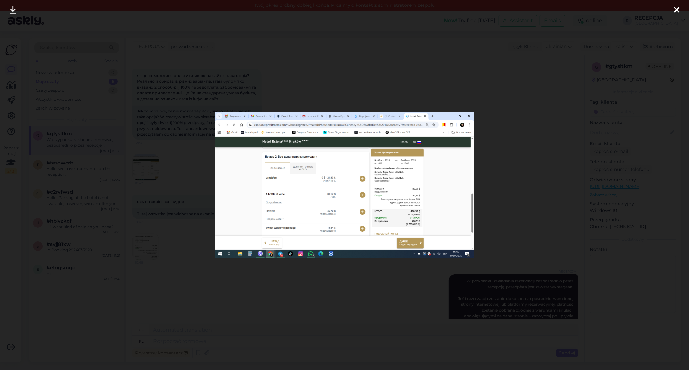
click at [529, 94] on div at bounding box center [344, 185] width 689 height 370
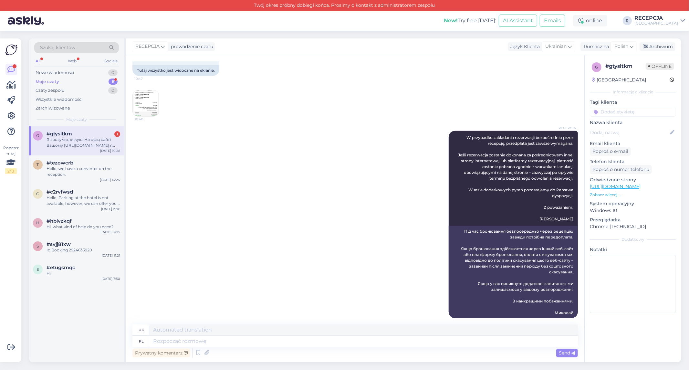
scroll to position [692, 0]
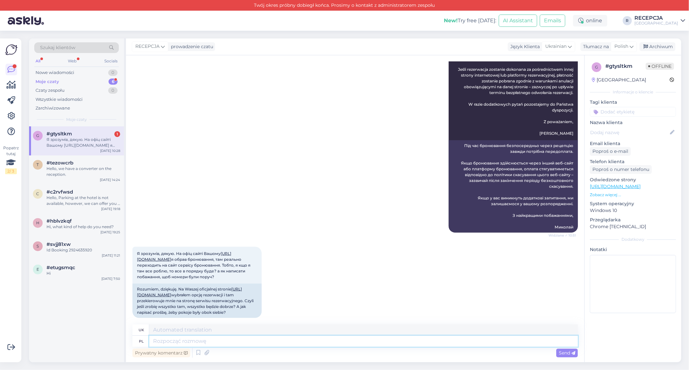
click at [199, 340] on textarea at bounding box center [363, 341] width 429 height 11
type textarea "Wystarczy"
type textarea "Досить"
type textarea "Wystarczy napisać"
type textarea "Просто напиши"
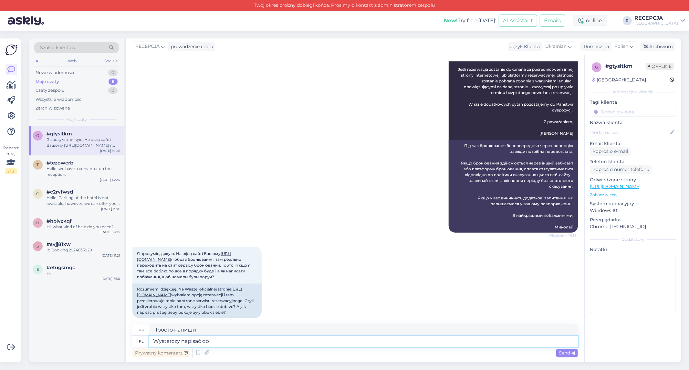
type textarea "Wystarczy napisać do n"
type textarea "Просто напишіть"
type textarea "Wystarczy napisać do nas ma"
type textarea "Просто напишіть нам"
type textarea "Wystarczy napisać do nas maila"
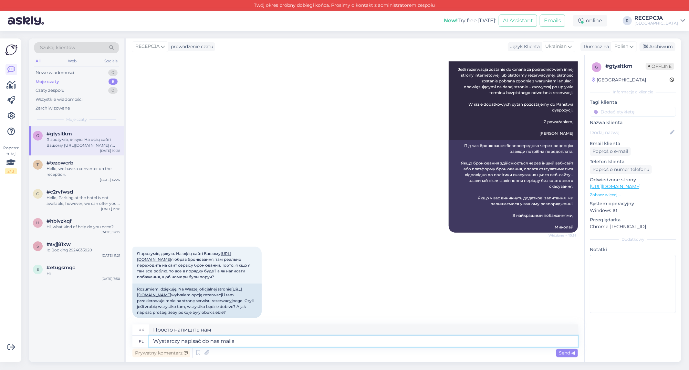
type textarea "Просто напишіть нам електронного листа"
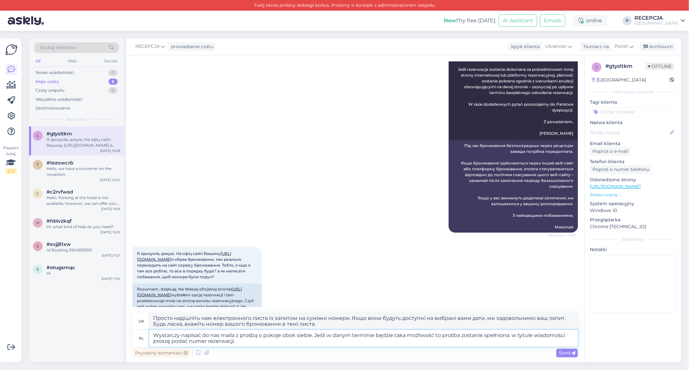
paste textarea "przesłać do nas wiadomość e-mail z prośbą o przydzielenie pokoi obok siebie. Je…"
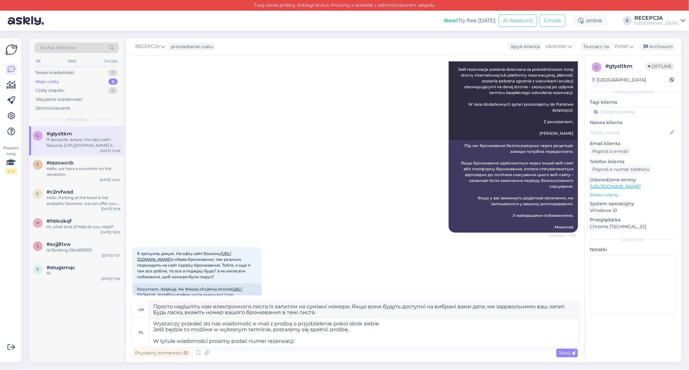
click at [564, 352] on span "Send" at bounding box center [567, 353] width 16 height 6
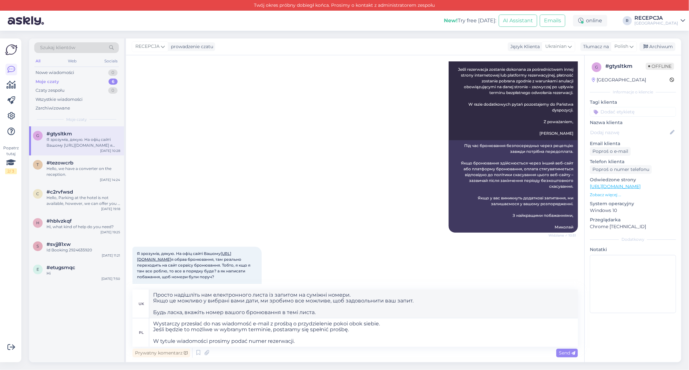
click at [567, 352] on span "Send" at bounding box center [567, 353] width 16 height 6
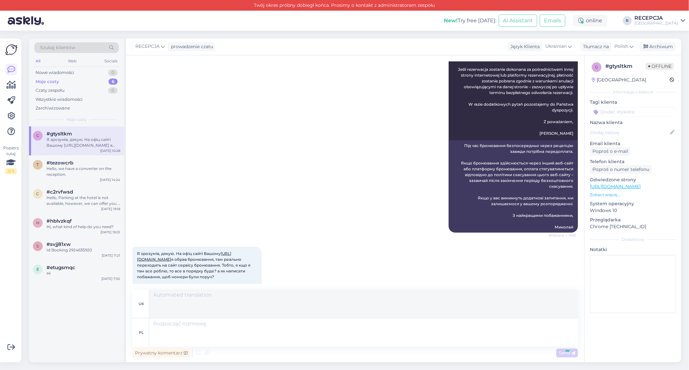
scroll to position [795, 0]
